Goal: Task Accomplishment & Management: Manage account settings

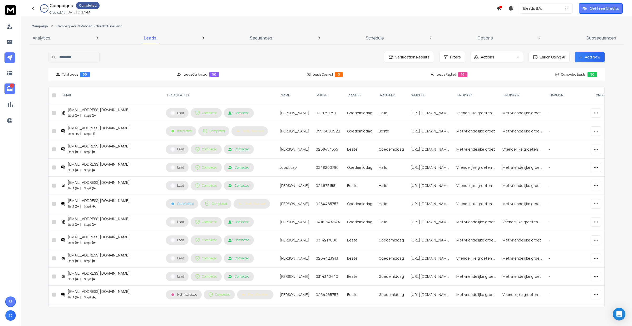
scroll to position [684, 0]
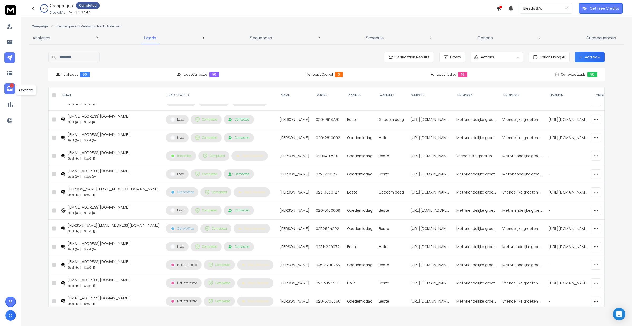
click at [14, 88] on link "2" at bounding box center [9, 88] width 11 height 11
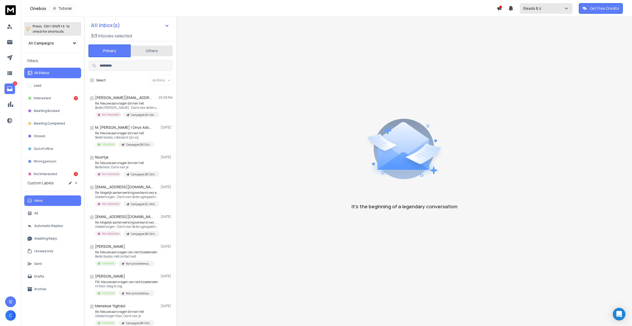
click at [555, 10] on div "Eleads B.V." at bounding box center [546, 8] width 46 height 5
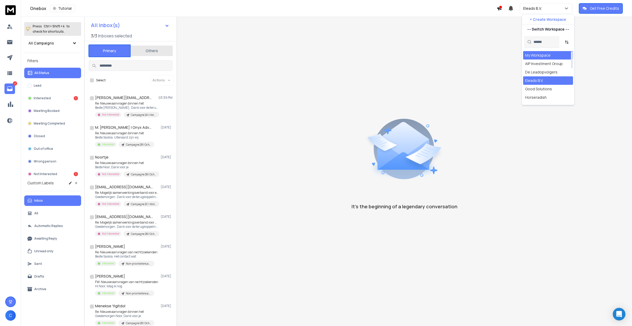
click at [546, 52] on div "My Workspace" at bounding box center [548, 55] width 50 height 8
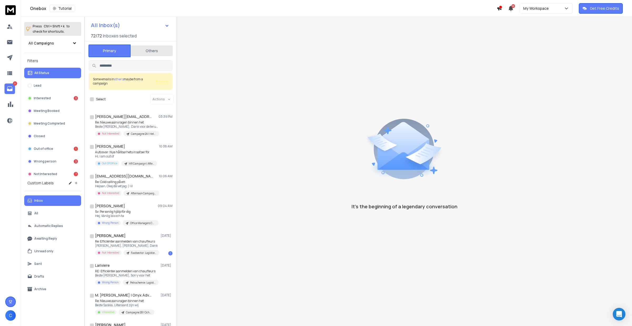
click at [146, 51] on button "Others" at bounding box center [152, 51] width 42 height 12
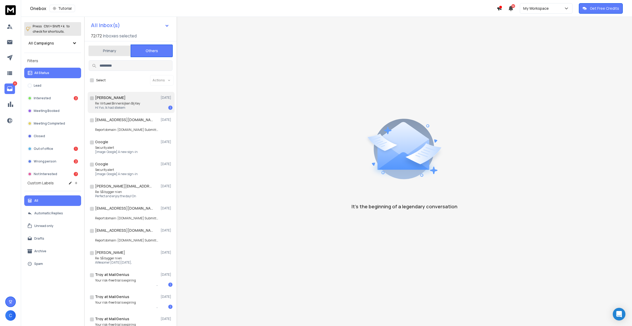
click at [123, 104] on p "Re: Virtueel Binnenkijken Bij Key" at bounding box center [117, 103] width 45 height 4
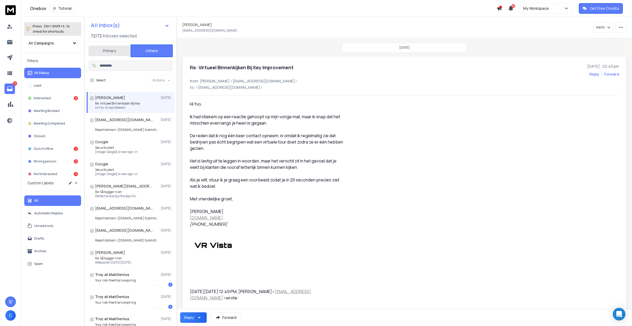
click at [123, 104] on p "Re: Virtueel Binnenkijken Bij Key" at bounding box center [117, 103] width 45 height 4
